Goal: Task Accomplishment & Management: Complete application form

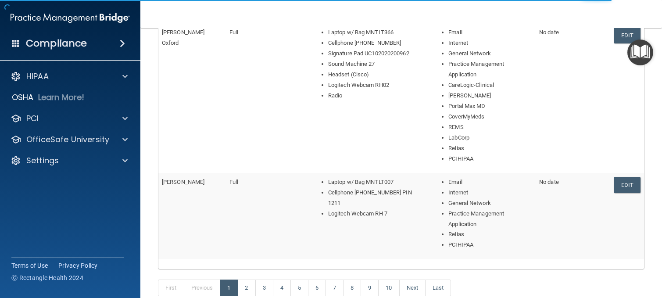
scroll to position [559, 0]
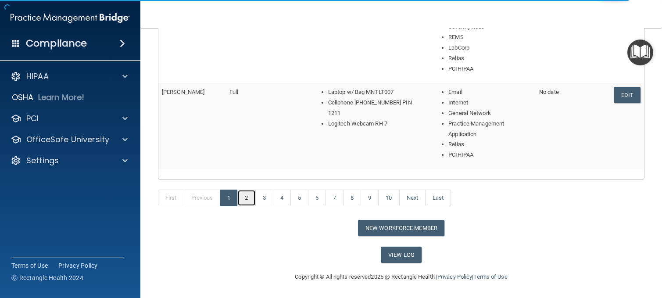
click at [244, 198] on link "2" at bounding box center [246, 197] width 18 height 17
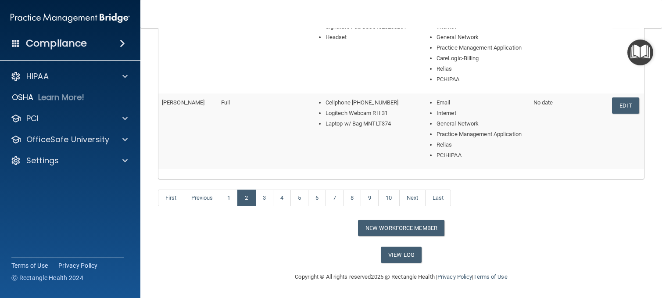
scroll to position [528, 0]
click at [264, 198] on link "3" at bounding box center [264, 197] width 18 height 17
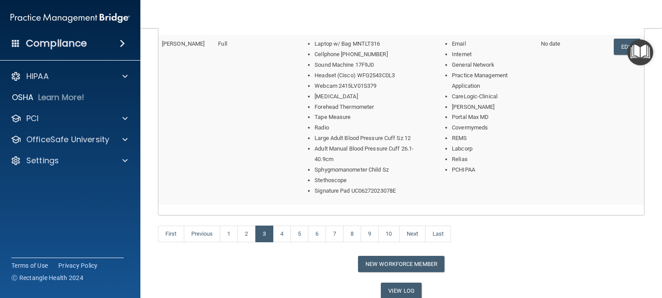
scroll to position [623, 0]
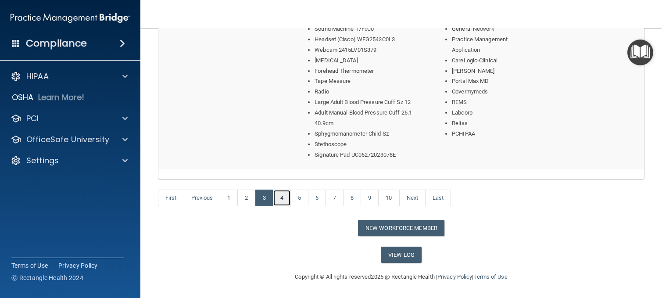
click at [283, 200] on link "4" at bounding box center [282, 197] width 18 height 17
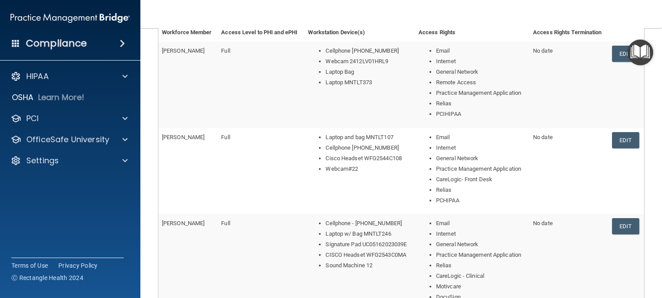
scroll to position [438, 0]
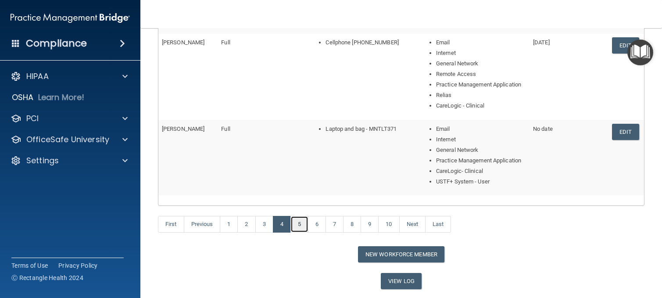
click at [302, 224] on link "5" at bounding box center [299, 224] width 18 height 17
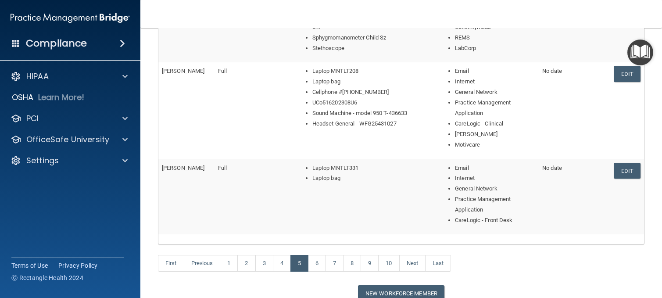
scroll to position [591, 0]
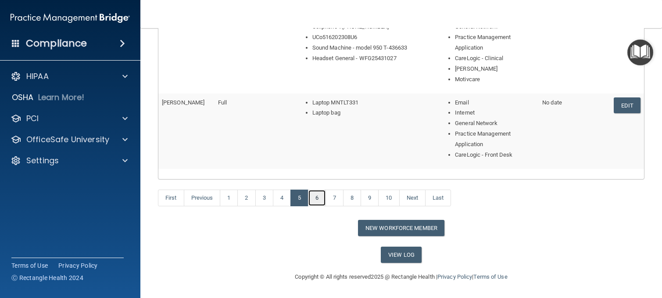
click at [320, 199] on link "6" at bounding box center [317, 197] width 18 height 17
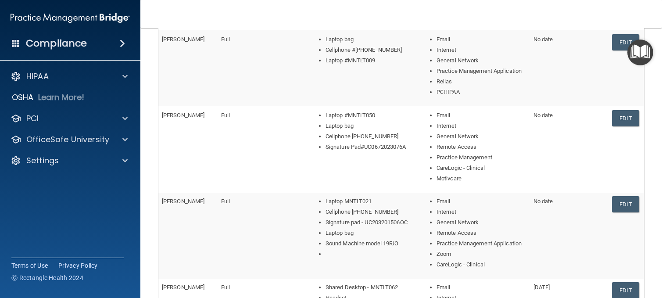
scroll to position [402, 0]
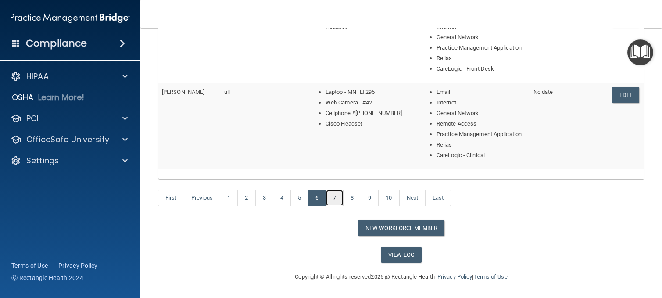
click at [335, 199] on link "7" at bounding box center [334, 197] width 18 height 17
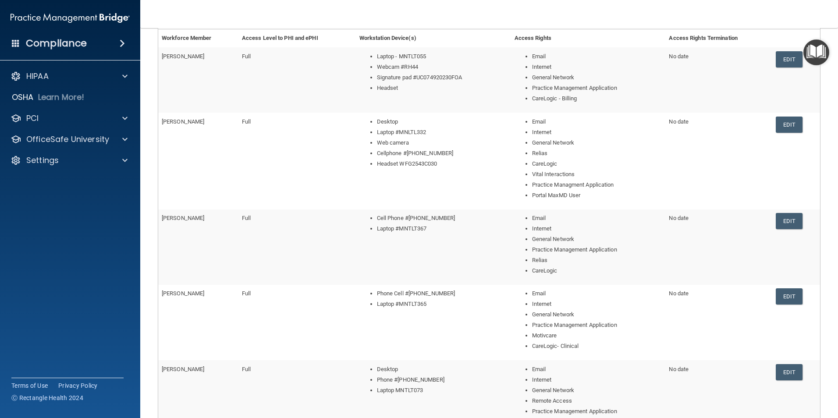
scroll to position [292, 0]
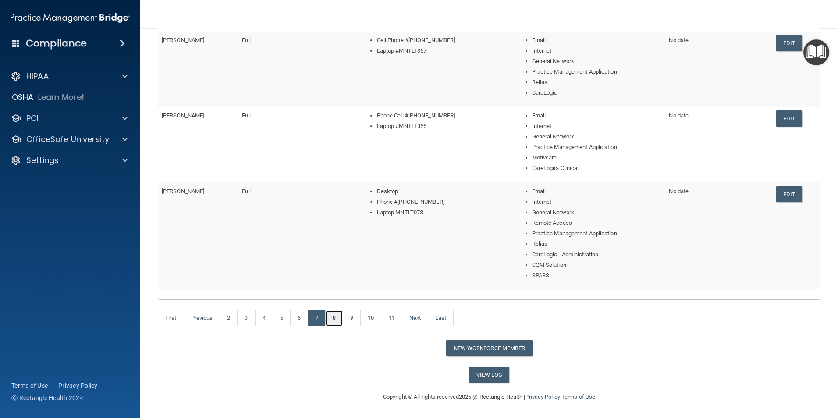
click at [338, 297] on link "8" at bounding box center [334, 318] width 18 height 17
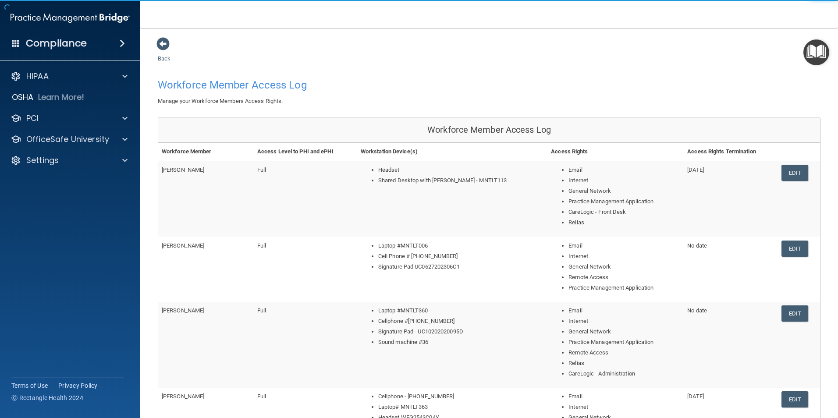
scroll to position [281, 0]
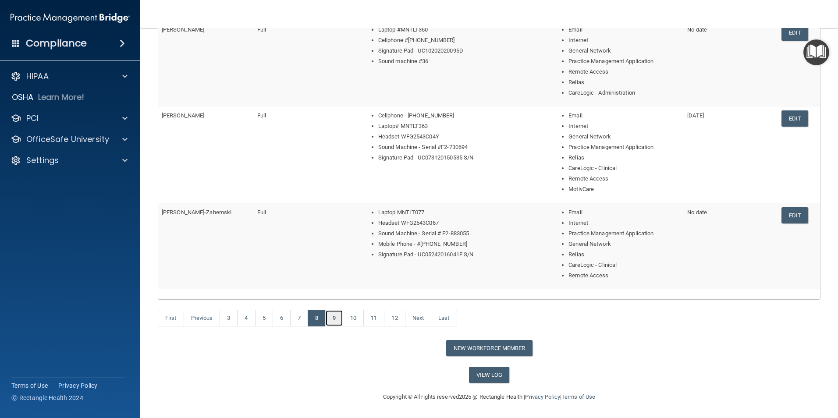
click at [337, 297] on link "9" at bounding box center [334, 318] width 18 height 17
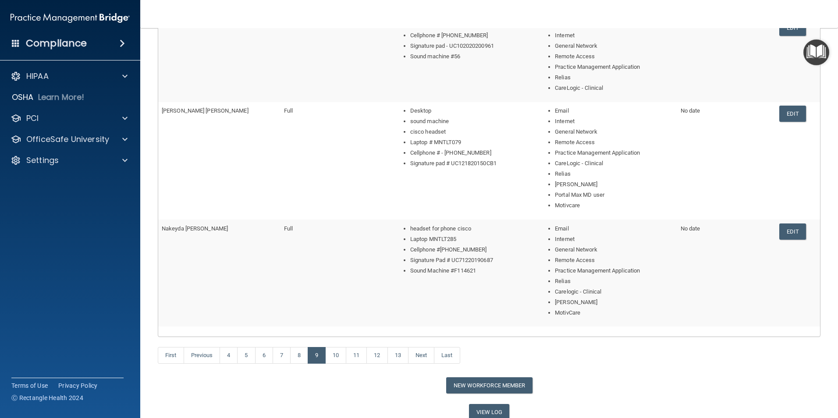
scroll to position [351, 0]
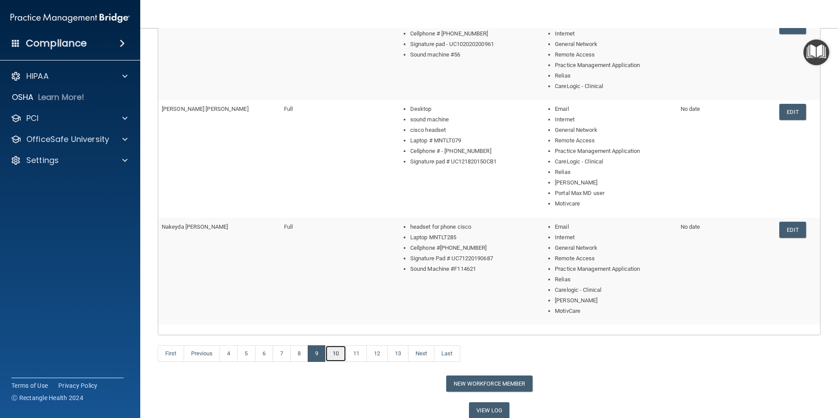
click at [336, 297] on link "10" at bounding box center [335, 353] width 21 height 17
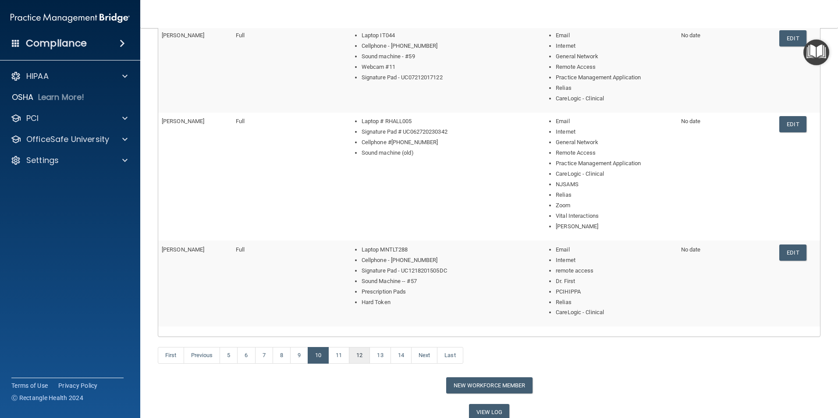
scroll to position [395, 0]
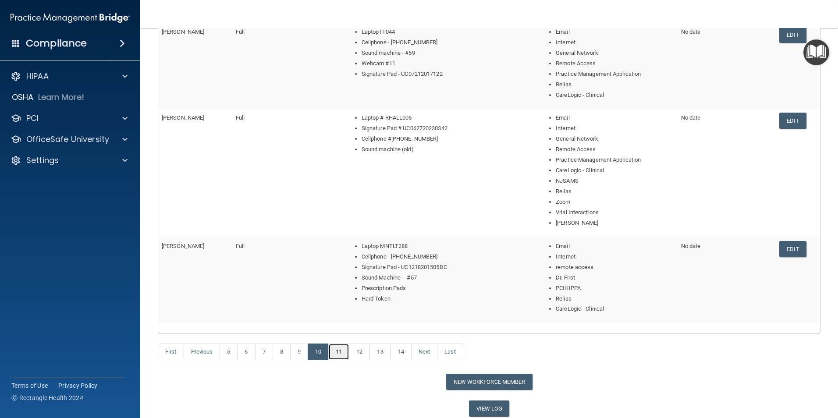
click at [342, 297] on link "11" at bounding box center [338, 352] width 21 height 17
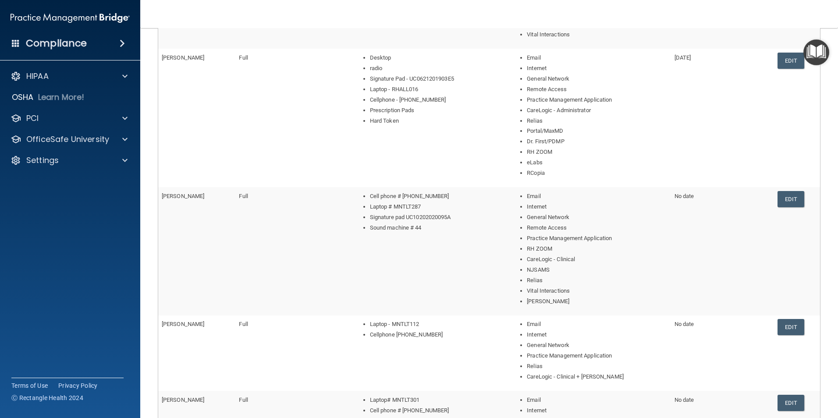
scroll to position [428, 0]
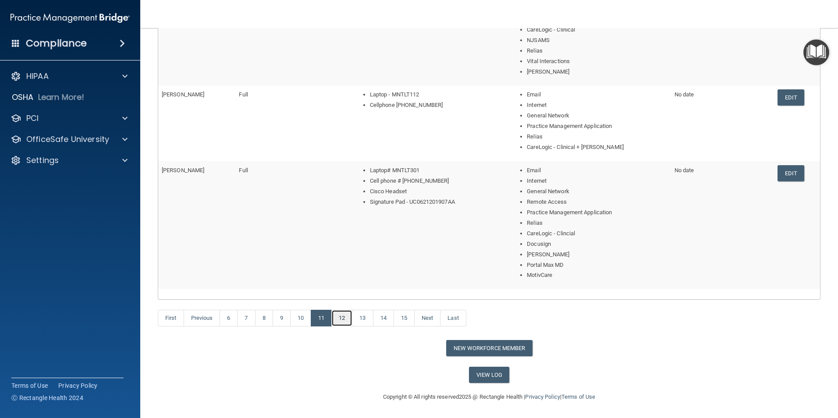
click at [349, 297] on link "12" at bounding box center [341, 318] width 21 height 17
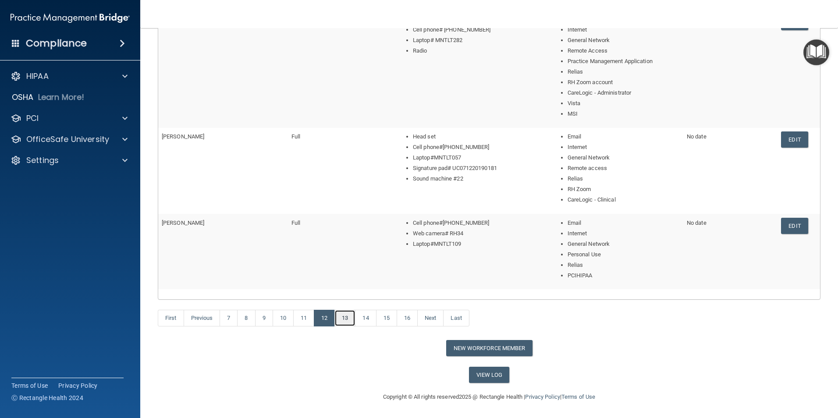
click at [352, 297] on link "13" at bounding box center [345, 318] width 21 height 17
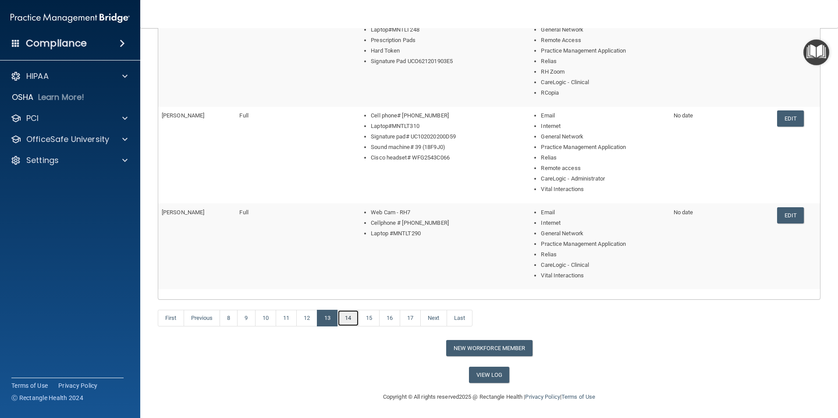
click at [355, 297] on link "14" at bounding box center [348, 318] width 21 height 17
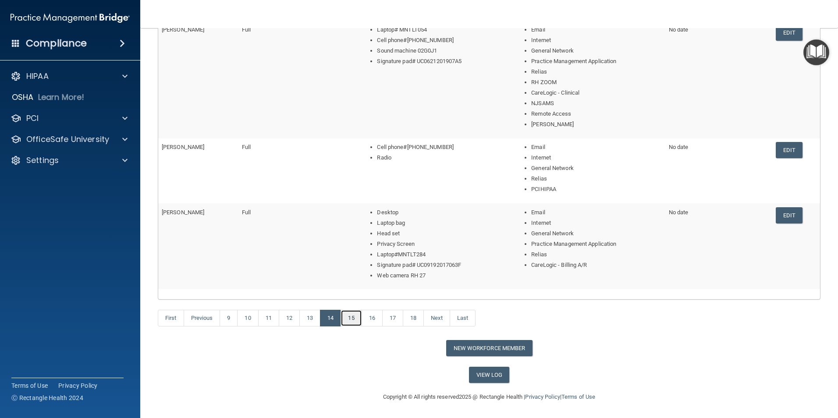
click at [356, 297] on link "15" at bounding box center [351, 318] width 21 height 17
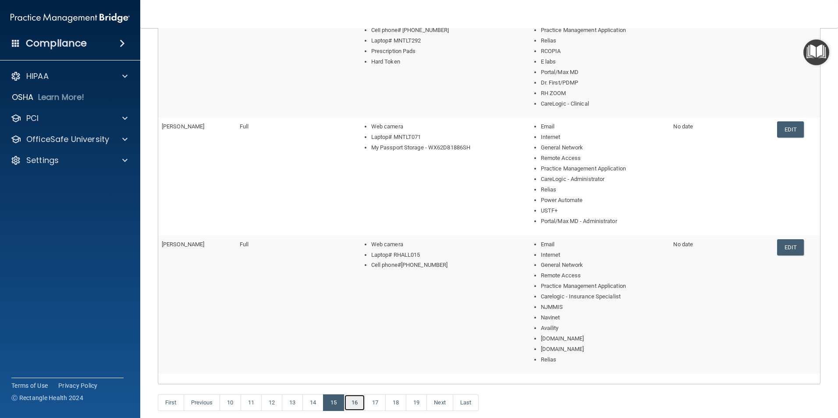
click at [359, 297] on link "16" at bounding box center [354, 403] width 21 height 17
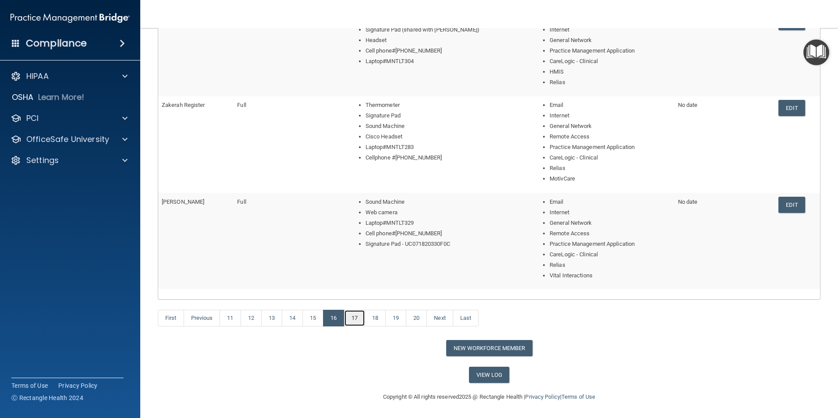
drag, startPoint x: 357, startPoint y: 322, endPoint x: 368, endPoint y: 324, distance: 10.7
click at [358, 297] on link "17" at bounding box center [354, 318] width 21 height 17
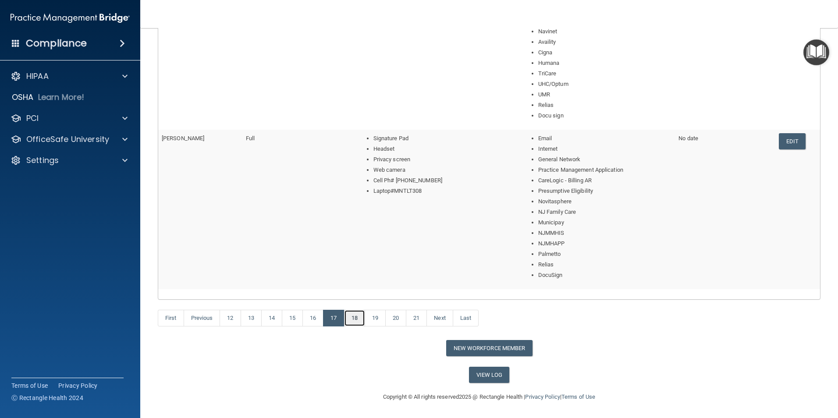
click at [357, 297] on link "18" at bounding box center [354, 318] width 21 height 17
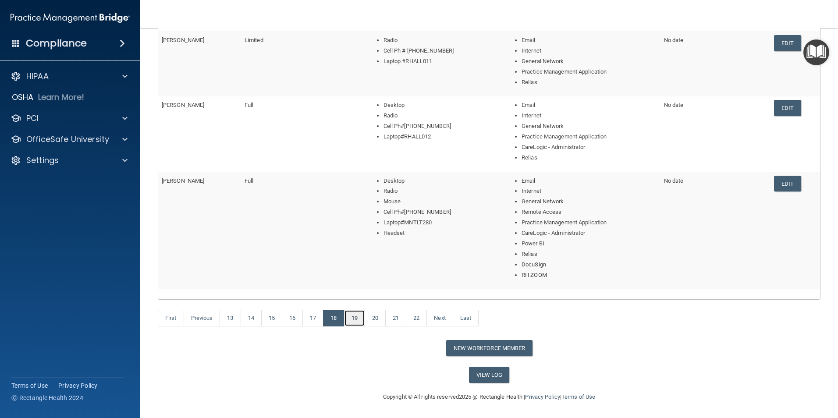
click at [358, 297] on link "19" at bounding box center [354, 318] width 21 height 17
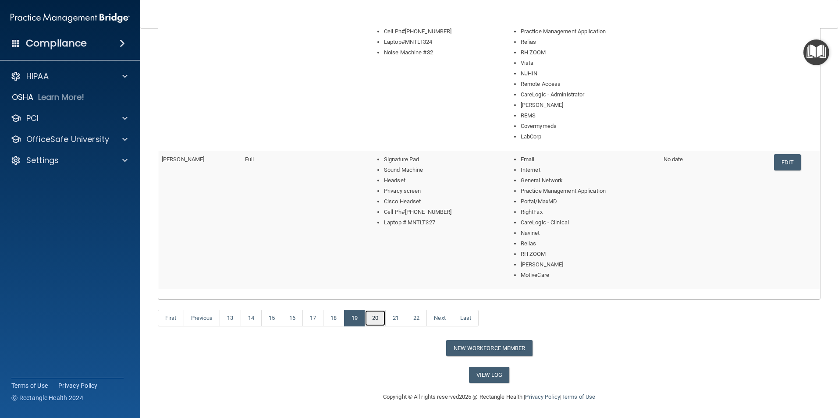
click at [375, 297] on link "20" at bounding box center [375, 318] width 21 height 17
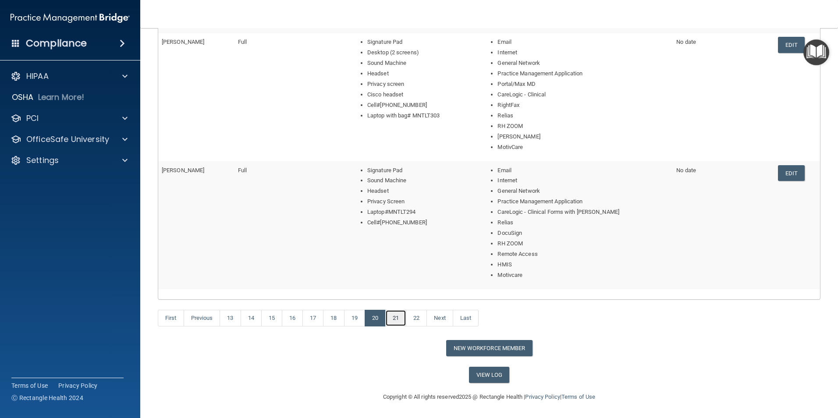
click at [397, 297] on link "21" at bounding box center [395, 318] width 21 height 17
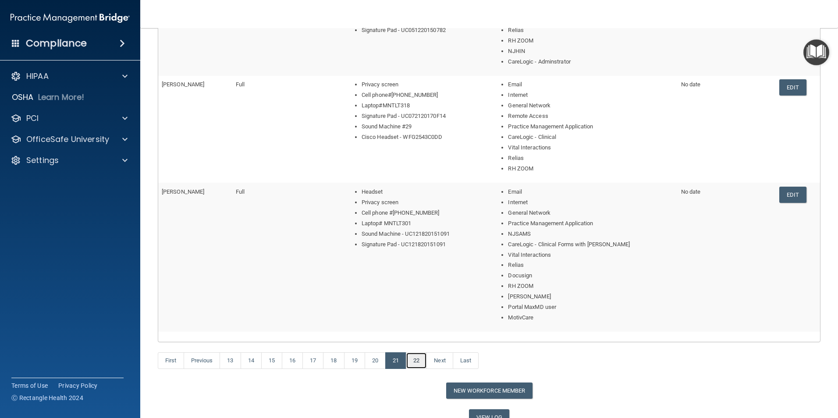
click at [415, 297] on link "22" at bounding box center [416, 361] width 21 height 17
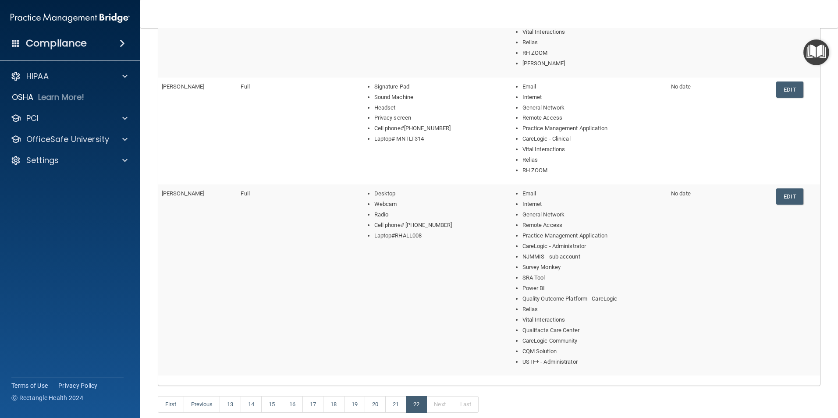
scroll to position [298, 0]
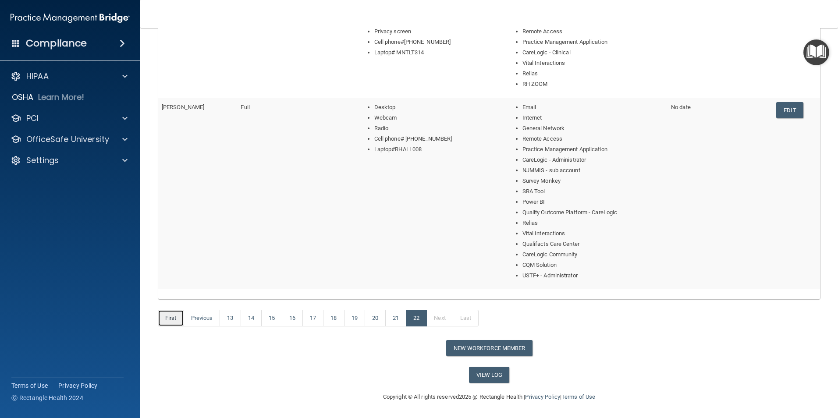
click at [177, 297] on link "First" at bounding box center [171, 318] width 26 height 17
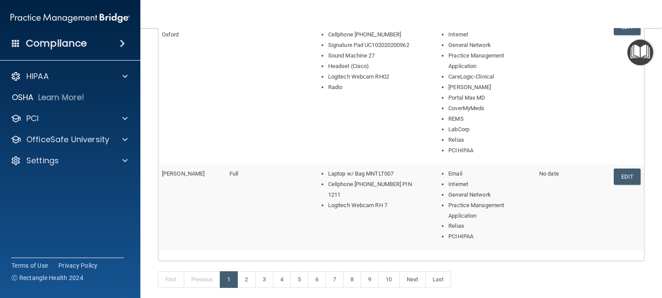
scroll to position [551, 0]
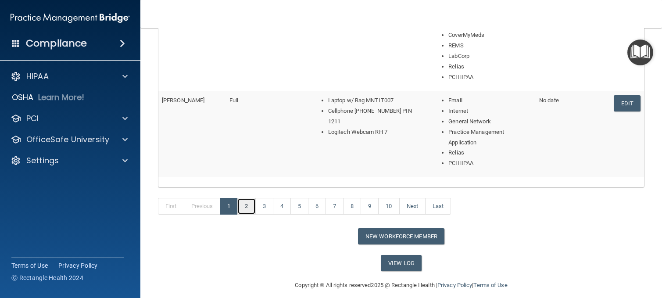
click at [248, 208] on link "2" at bounding box center [246, 206] width 18 height 17
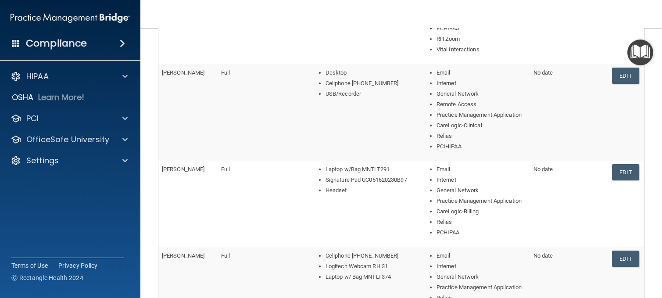
scroll to position [307, 0]
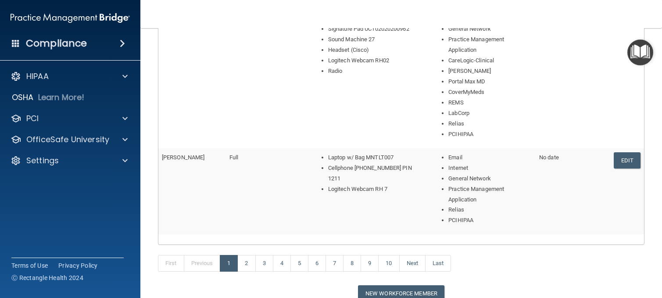
scroll to position [559, 0]
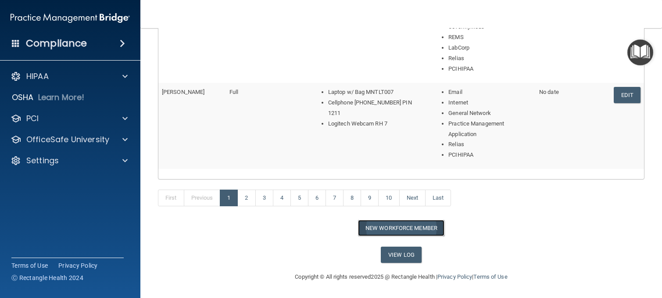
click at [415, 229] on button "New Workforce Member" at bounding box center [401, 228] width 86 height 16
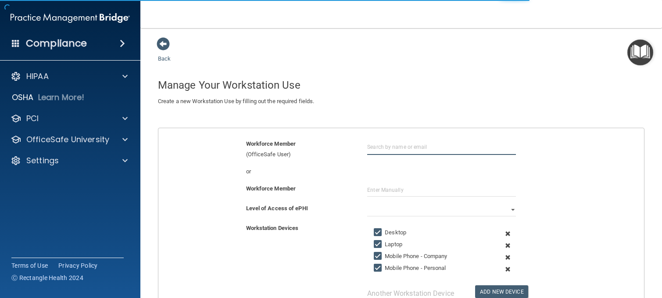
click at [373, 145] on input "text" at bounding box center [441, 147] width 149 height 16
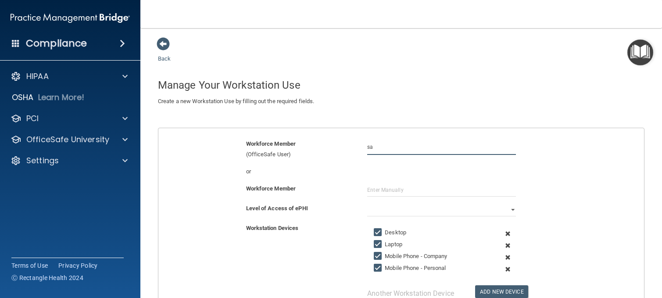
type input "s"
click at [384, 192] on input "text" at bounding box center [441, 189] width 149 height 13
click at [372, 190] on input "text" at bounding box center [441, 189] width 149 height 13
click at [345, 149] on div "Workforce Member (OfficeSafe User)" at bounding box center [299, 149] width 121 height 21
drag, startPoint x: 412, startPoint y: 145, endPoint x: 331, endPoint y: 150, distance: 81.3
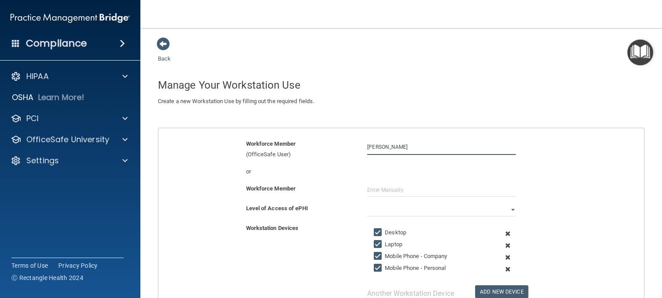
click at [330, 150] on div "Workforce Member (OfficeSafe User) Samantha Santorelli" at bounding box center [401, 149] width 499 height 21
paste input "[PERSON_NAME][EMAIL_ADDRESS][DOMAIN_NAME]"
type input "[PERSON_NAME][EMAIL_ADDRESS][DOMAIN_NAME]"
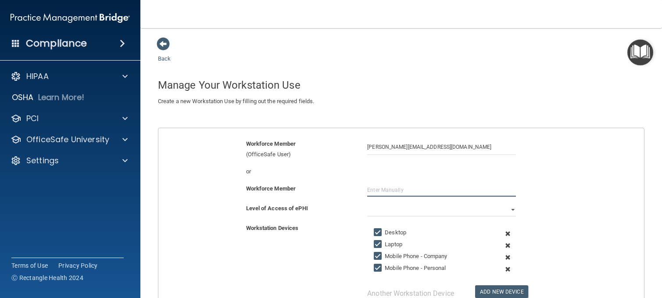
click at [376, 185] on input "text" at bounding box center [441, 189] width 149 height 13
type input "[PERSON_NAME]"
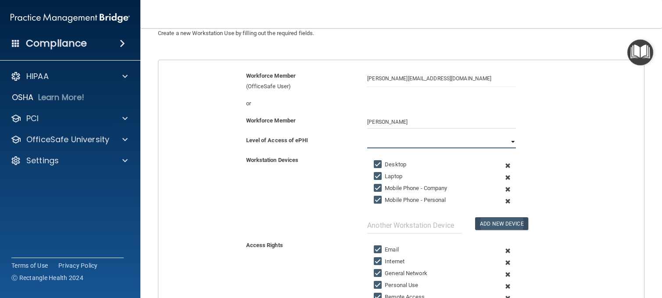
scroll to position [132, 0]
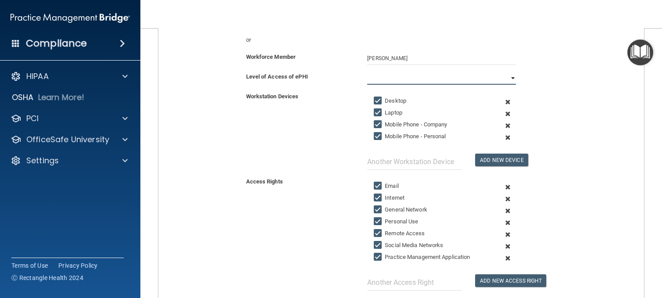
click at [493, 77] on select "Full Limited None" at bounding box center [441, 77] width 149 height 13
select select "0"
click at [367, 71] on select "Full Limited None" at bounding box center [441, 77] width 149 height 13
click at [503, 111] on span at bounding box center [508, 114] width 20 height 12
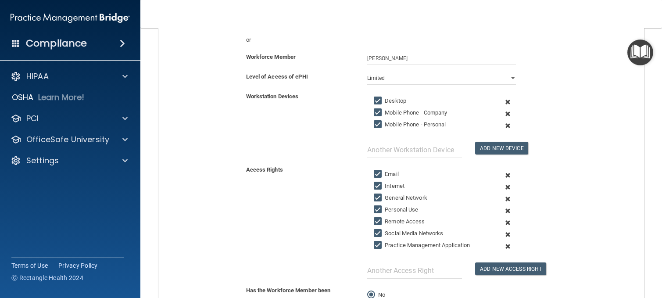
click at [503, 113] on span at bounding box center [508, 114] width 20 height 12
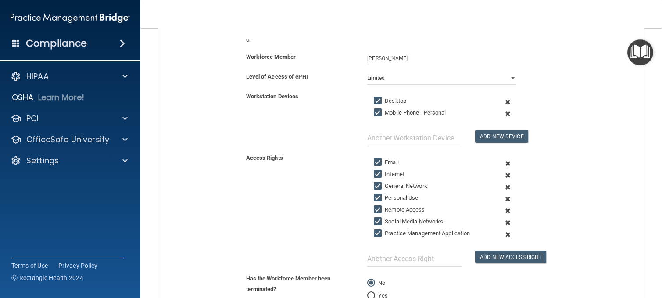
click at [502, 115] on span at bounding box center [508, 114] width 20 height 12
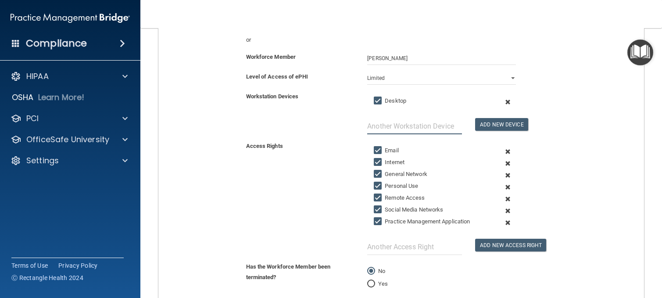
click at [393, 130] on input "text" at bounding box center [414, 126] width 95 height 16
type input "Cellphone [PHONE_NUMBER]"
click at [490, 120] on button "Add New Device" at bounding box center [501, 124] width 53 height 13
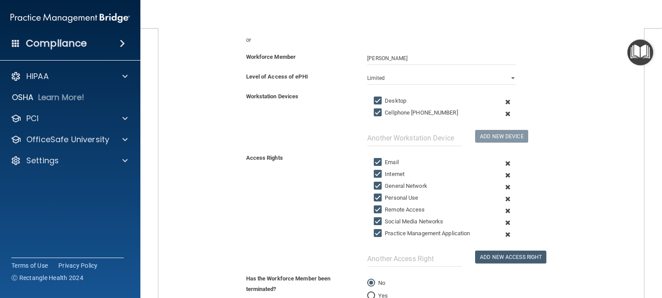
click at [502, 197] on span at bounding box center [508, 199] width 20 height 12
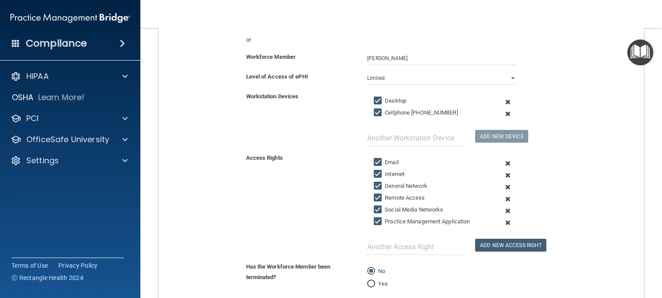
click at [502, 209] on span at bounding box center [508, 211] width 20 height 12
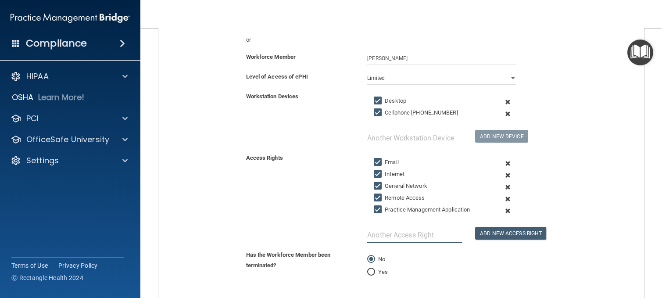
click at [410, 230] on input "text" at bounding box center [414, 235] width 95 height 16
type input "CareLogic-Clinical"
drag, startPoint x: 501, startPoint y: 228, endPoint x: 495, endPoint y: 232, distance: 6.7
click at [498, 230] on button "Add New Access Right" at bounding box center [510, 233] width 71 height 13
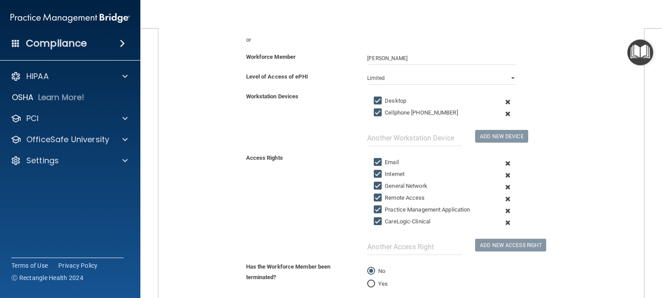
drag, startPoint x: 495, startPoint y: 232, endPoint x: 421, endPoint y: 246, distance: 75.2
click at [495, 232] on div "Add New Access Right" at bounding box center [495, 239] width 54 height 23
click at [406, 242] on input "text" at bounding box center [414, 247] width 95 height 16
type input "Relias"
click at [499, 245] on button "Add New Access Right" at bounding box center [510, 245] width 71 height 13
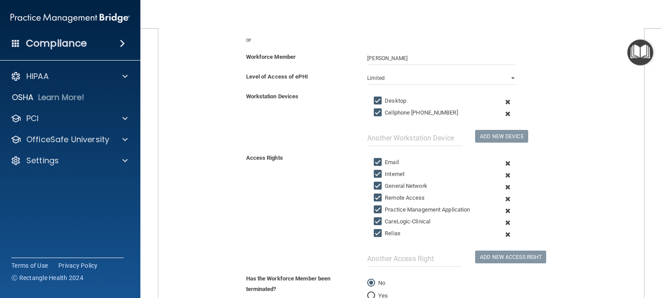
drag, startPoint x: 417, startPoint y: 247, endPoint x: 417, endPoint y: 255, distance: 7.5
click at [417, 253] on div at bounding box center [414, 253] width 108 height 27
click at [417, 258] on input "text" at bounding box center [414, 258] width 95 height 16
type input "PCIHIPAA"
click at [484, 252] on button "Add New Access Right" at bounding box center [510, 256] width 71 height 13
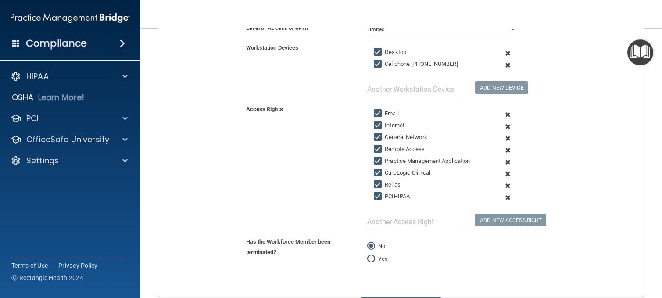
scroll to position [231, 0]
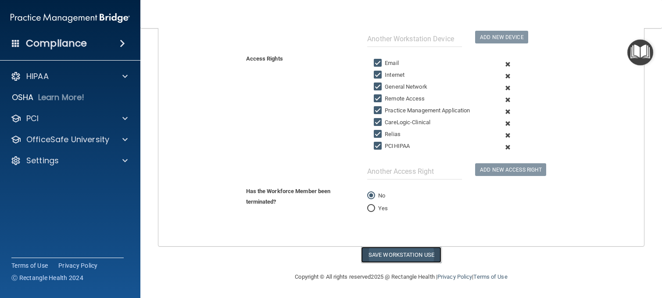
click at [408, 251] on button "Save Workstation Use" at bounding box center [401, 254] width 80 height 16
select select "? string:Full ?"
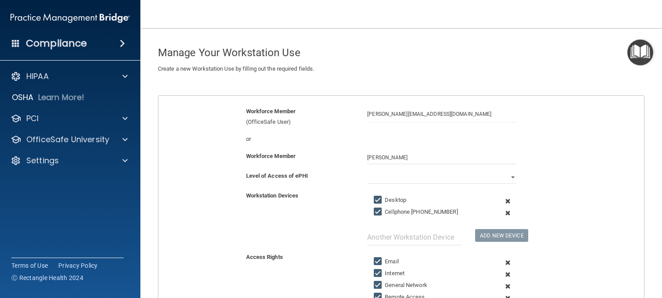
scroll to position [0, 0]
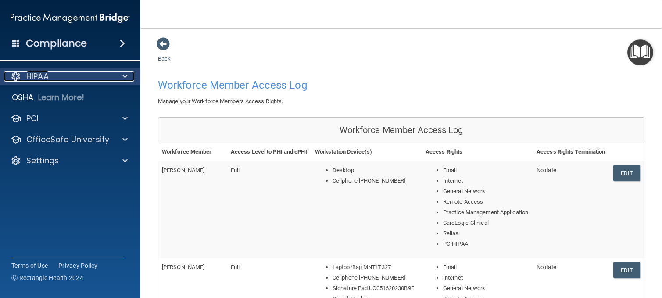
click at [92, 72] on div "HIPAA" at bounding box center [58, 76] width 109 height 11
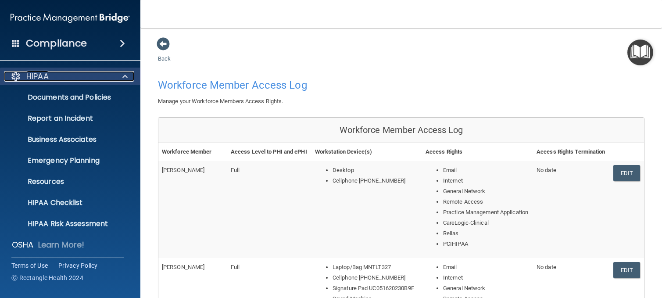
click at [95, 72] on div "HIPAA" at bounding box center [58, 76] width 109 height 11
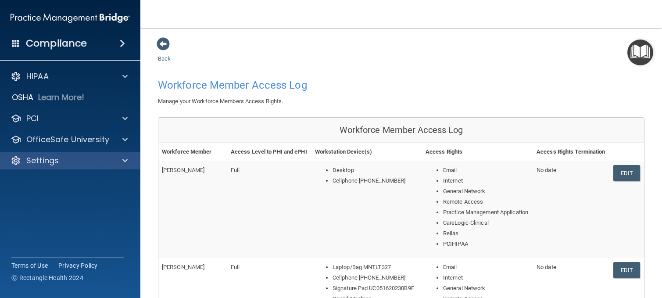
drag, startPoint x: 87, startPoint y: 167, endPoint x: 91, endPoint y: 177, distance: 11.0
click at [87, 166] on div "Settings" at bounding box center [70, 161] width 141 height 18
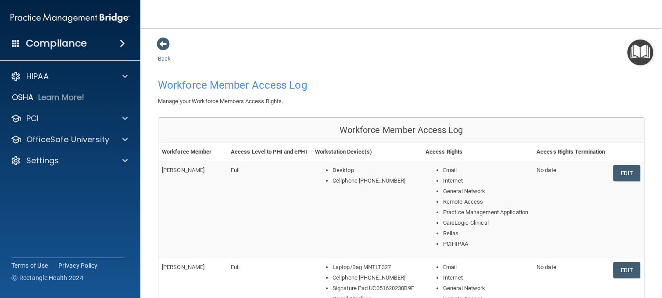
click at [62, 171] on div "HIPAA Documents and Policies Report an Incident Business Associates Emergency P…" at bounding box center [70, 120] width 141 height 112
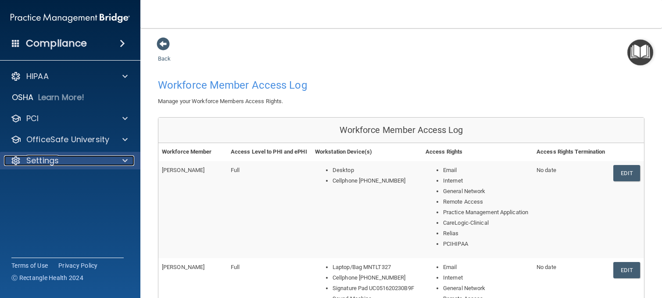
click at [64, 164] on div "Settings" at bounding box center [58, 160] width 109 height 11
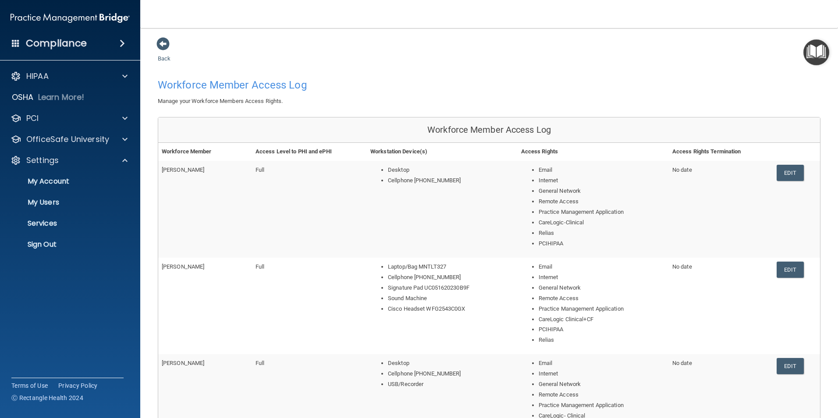
click at [661, 104] on div "Manage your Workforce Members Access Rights." at bounding box center [489, 101] width 676 height 11
click at [58, 198] on link "My Users" at bounding box center [60, 203] width 138 height 18
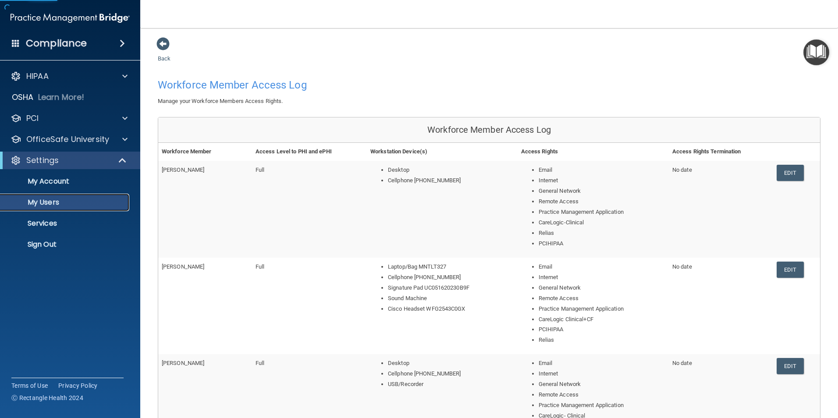
click at [58, 203] on p "My Users" at bounding box center [66, 202] width 120 height 9
select select "20"
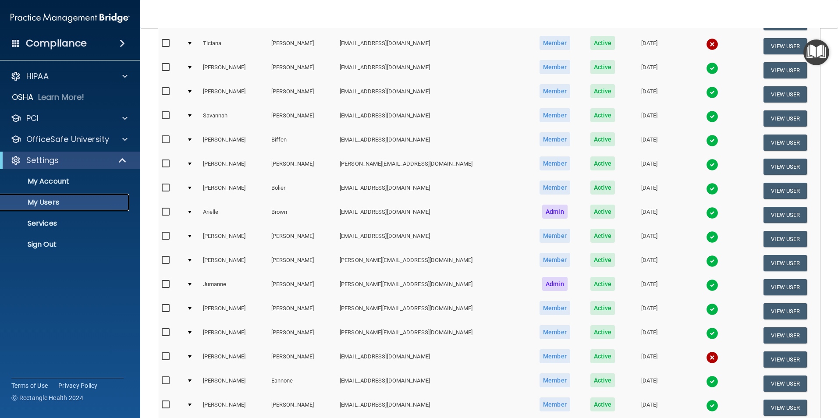
scroll to position [307, 0]
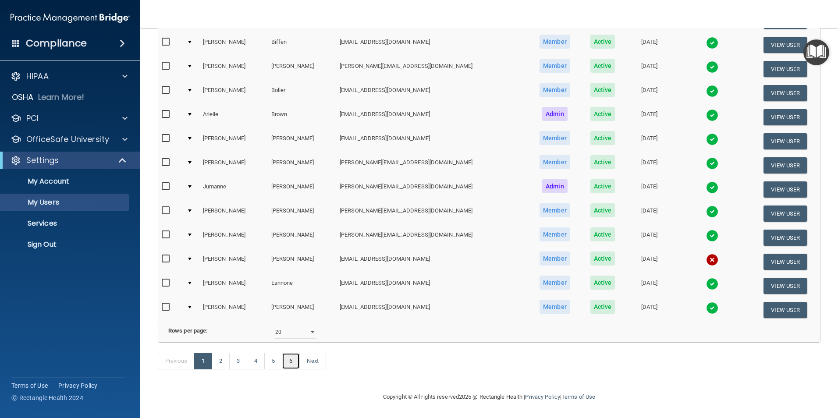
click at [288, 297] on link "6" at bounding box center [291, 361] width 18 height 17
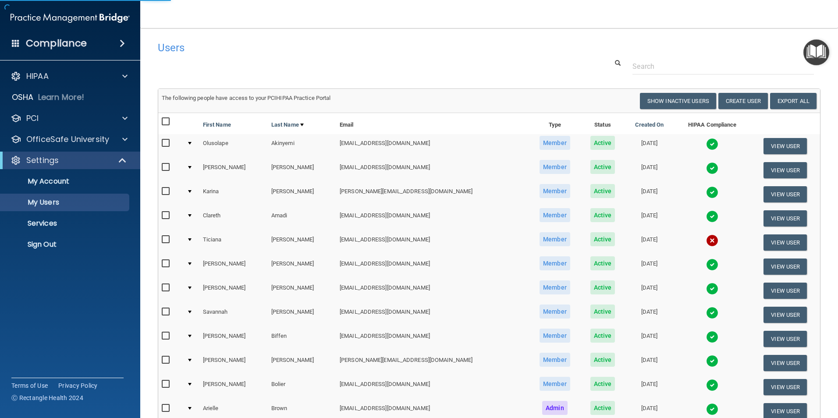
select select "20"
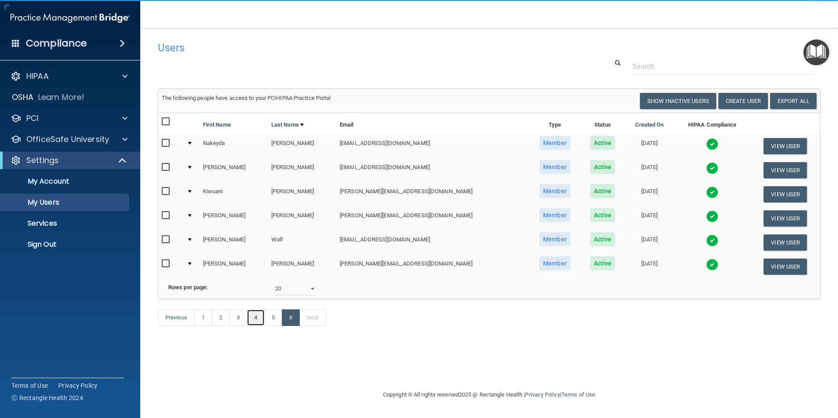
click at [260, 297] on link "4" at bounding box center [256, 318] width 18 height 17
select select "20"
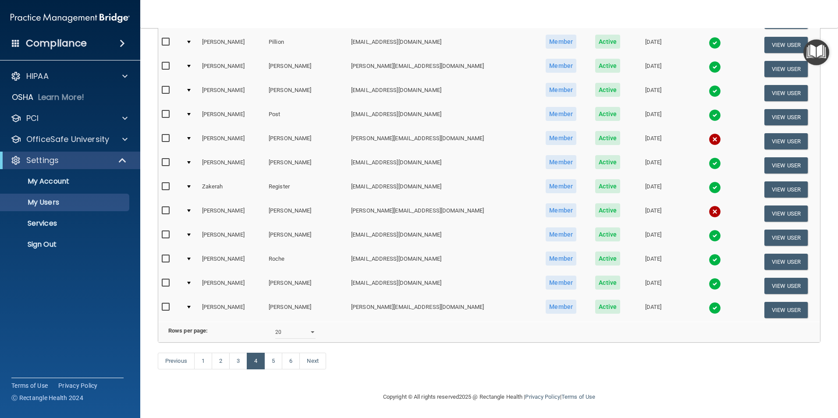
scroll to position [307, 0]
click at [661, 297] on button "View User" at bounding box center [786, 310] width 43 height 16
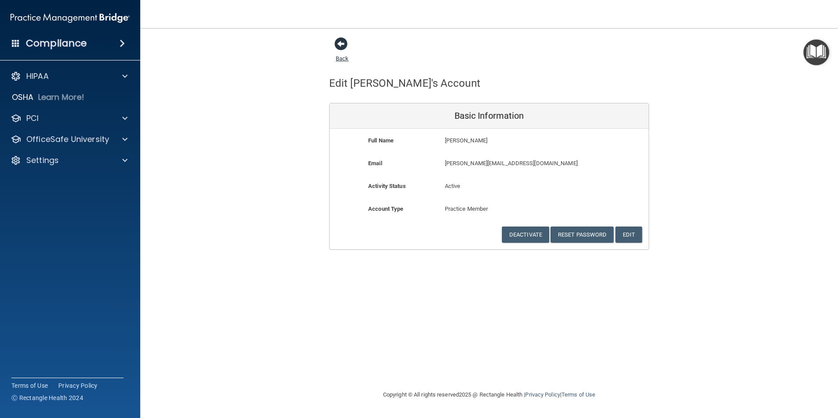
click at [338, 47] on span at bounding box center [341, 43] width 13 height 13
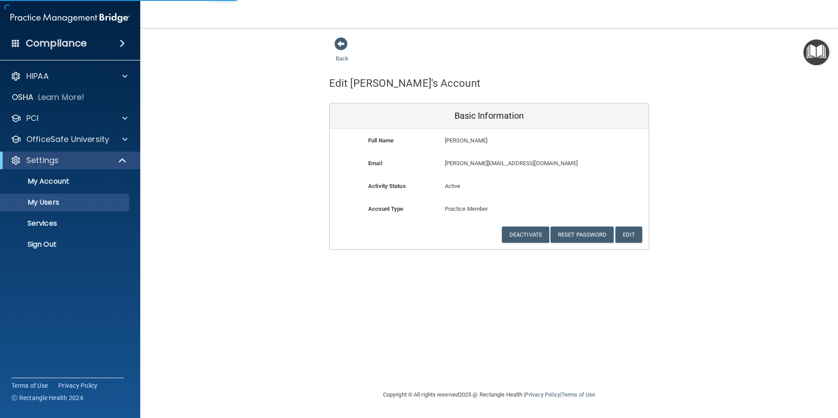
select select "20"
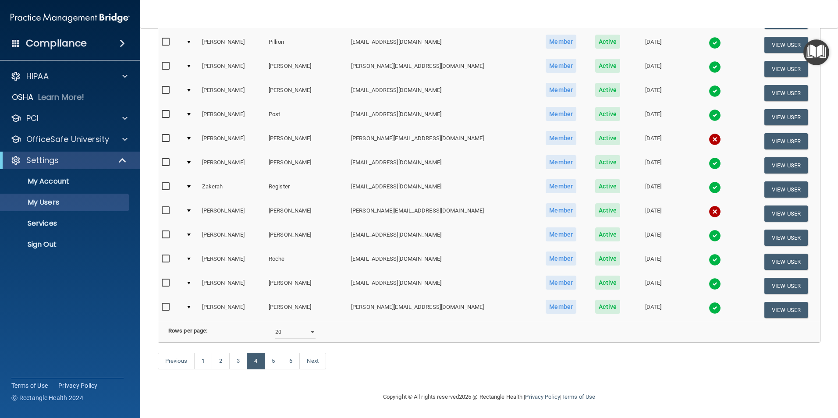
scroll to position [307, 0]
click at [182, 297] on td at bounding box center [170, 310] width 24 height 24
click at [191, 297] on td at bounding box center [190, 310] width 16 height 24
click at [191, 297] on div at bounding box center [189, 307] width 4 height 3
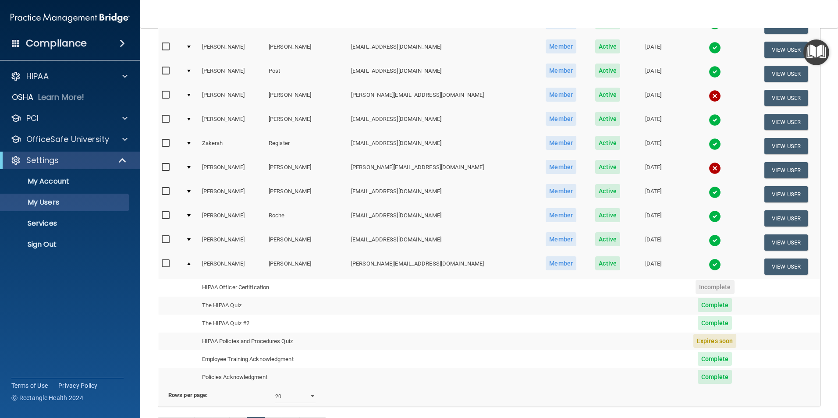
scroll to position [415, 0]
